Goal: Task Accomplishment & Management: Use online tool/utility

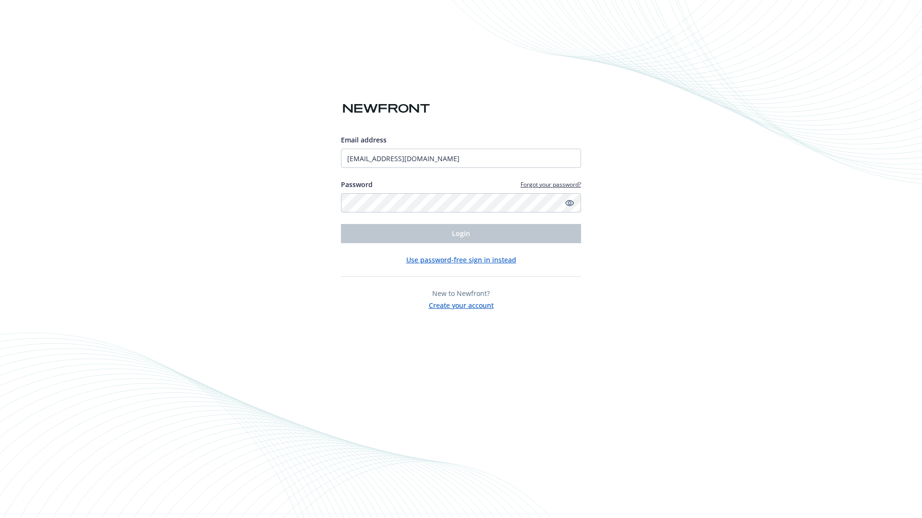
type input "[EMAIL_ADDRESS][DOMAIN_NAME]"
click at [461, 234] on span "Login" at bounding box center [461, 233] width 18 height 9
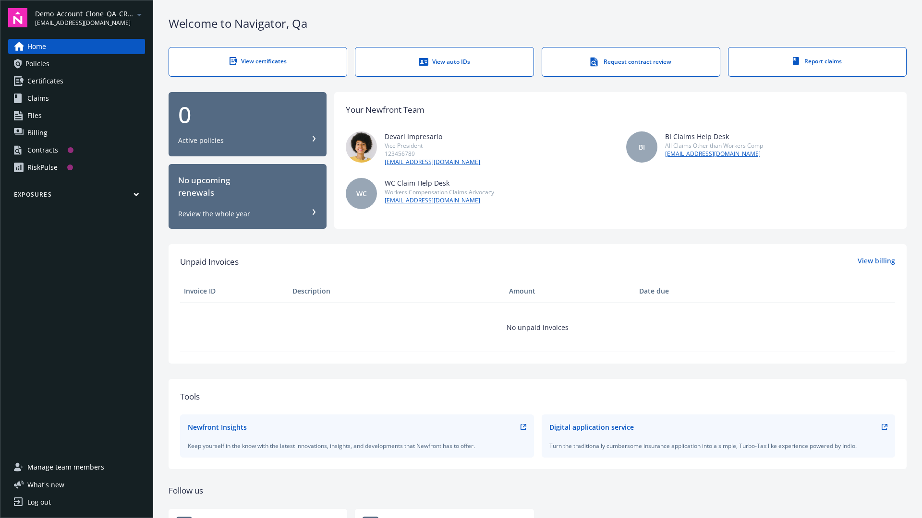
click at [90, 18] on span "Demo_Account_Clone_QA_CR_Tests_Prospect" at bounding box center [84, 14] width 98 height 10
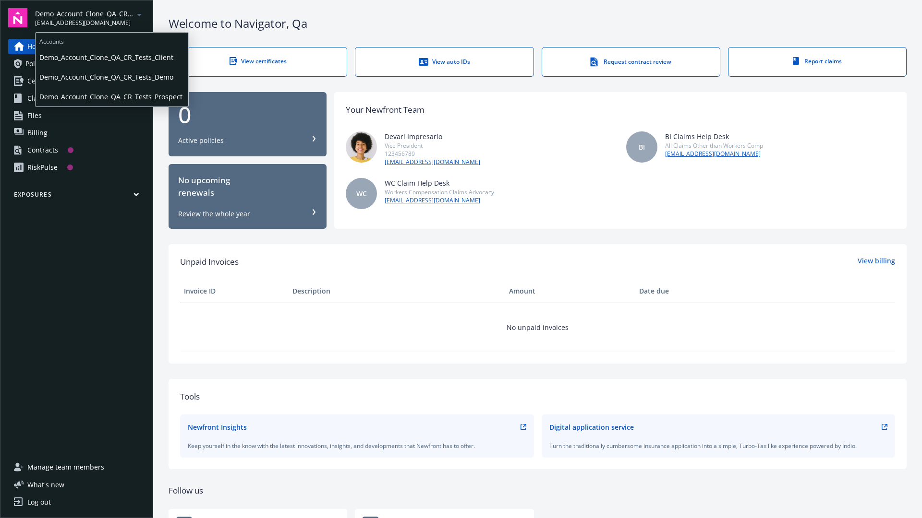
click at [111, 57] on span "Demo_Account_Clone_QA_CR_Tests_Client" at bounding box center [111, 58] width 145 height 20
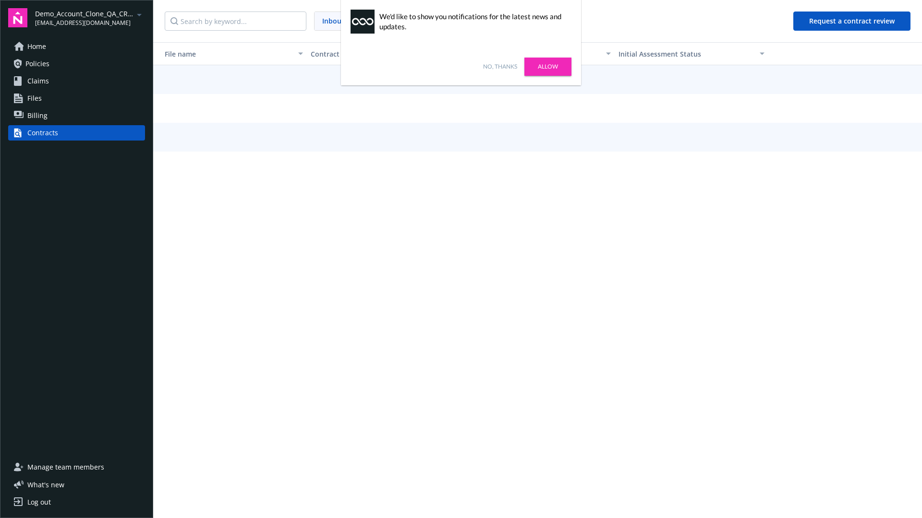
click at [500, 67] on link "No, thanks" at bounding box center [500, 66] width 34 height 9
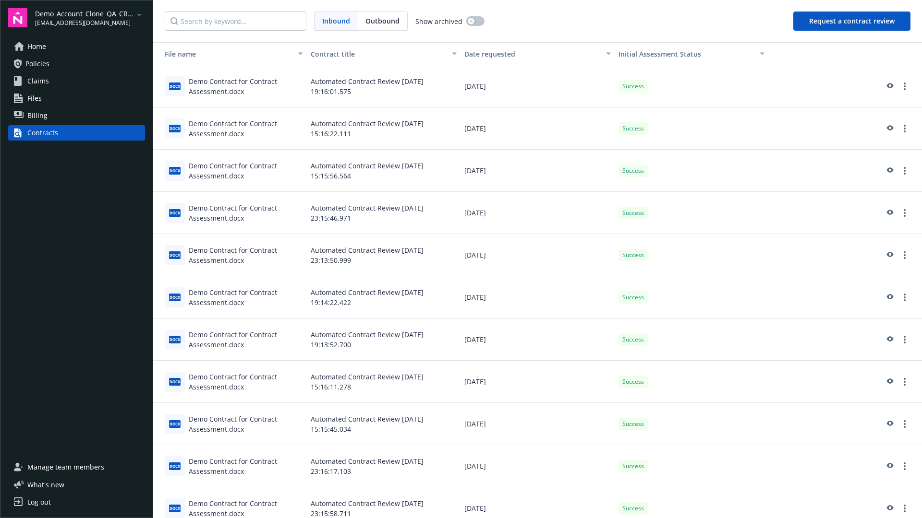
click at [852, 21] on button "Request a contract review" at bounding box center [851, 21] width 117 height 19
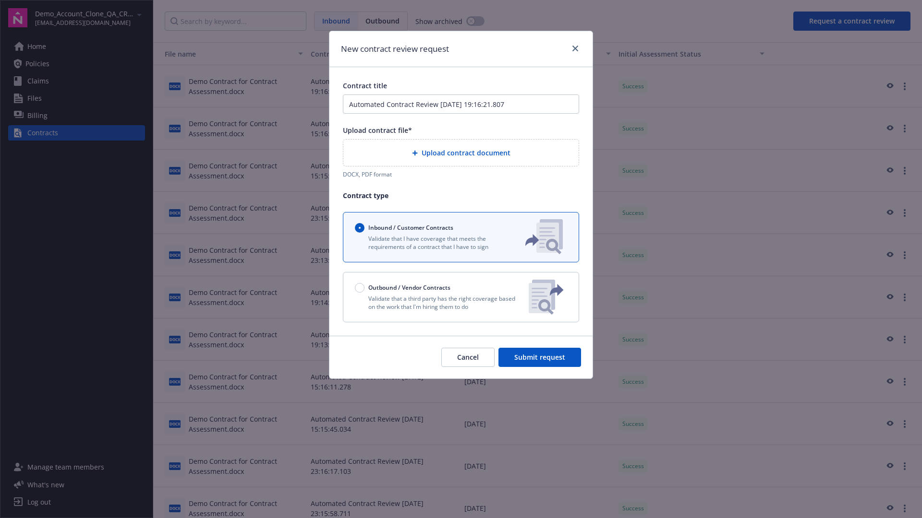
type input "Automated Contract Review [DATE] 19:16:21.807"
click at [461, 297] on p "Validate that a third party has the right coverage based on the work that I'm h…" at bounding box center [438, 303] width 166 height 16
radio input "false"
radio input "true"
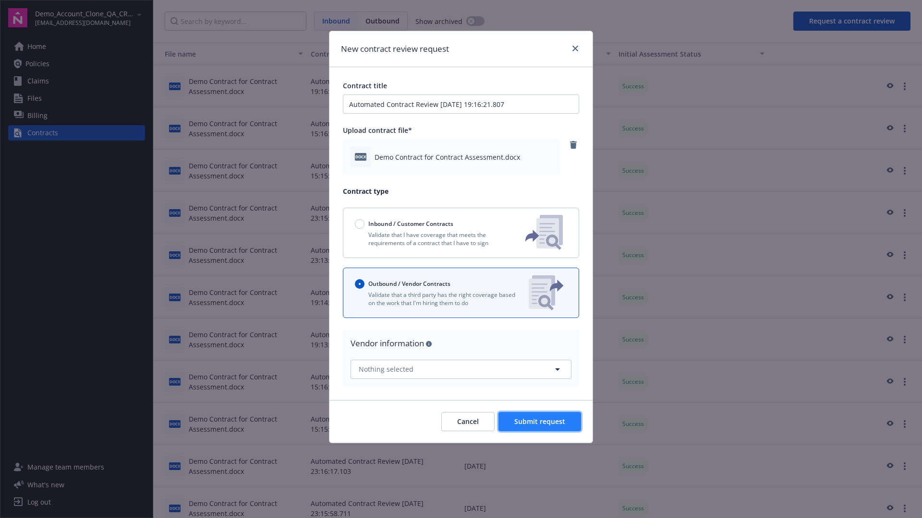
click at [540, 421] on span "Submit request" at bounding box center [539, 421] width 51 height 9
